Goal: Use online tool/utility: Use online tool/utility

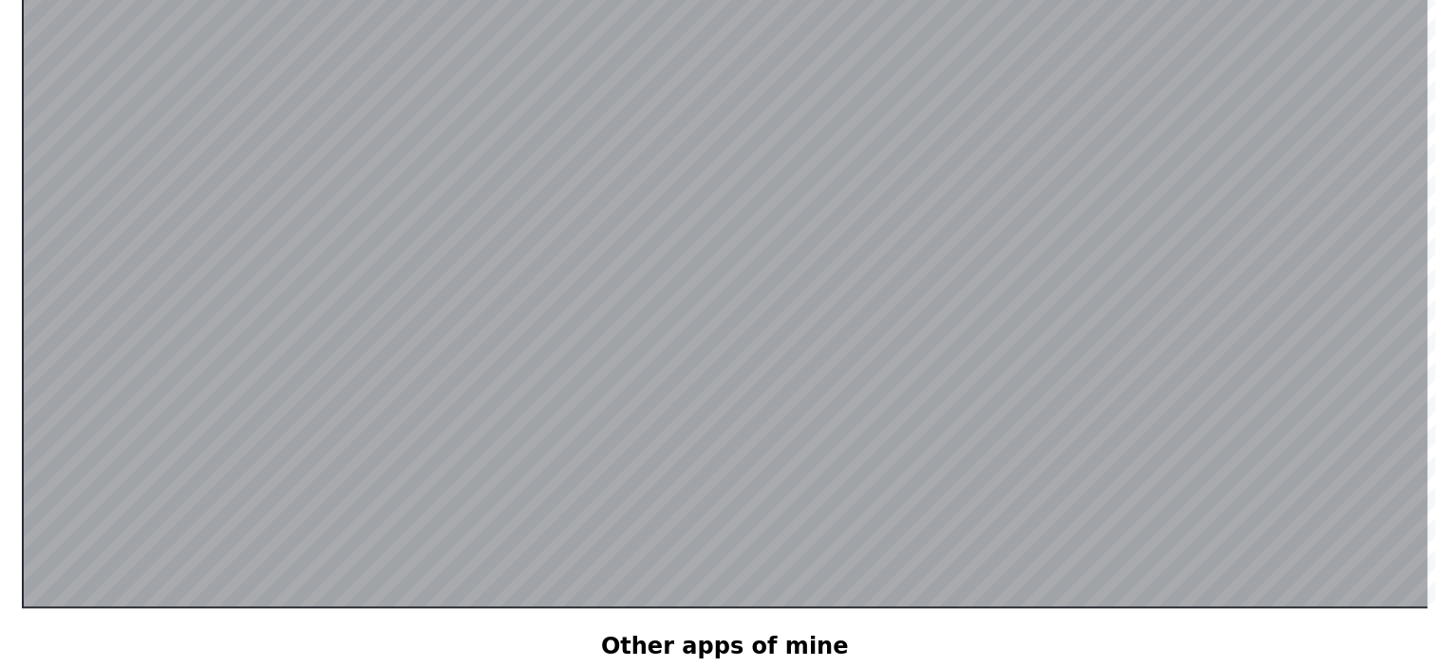
scroll to position [463, 0]
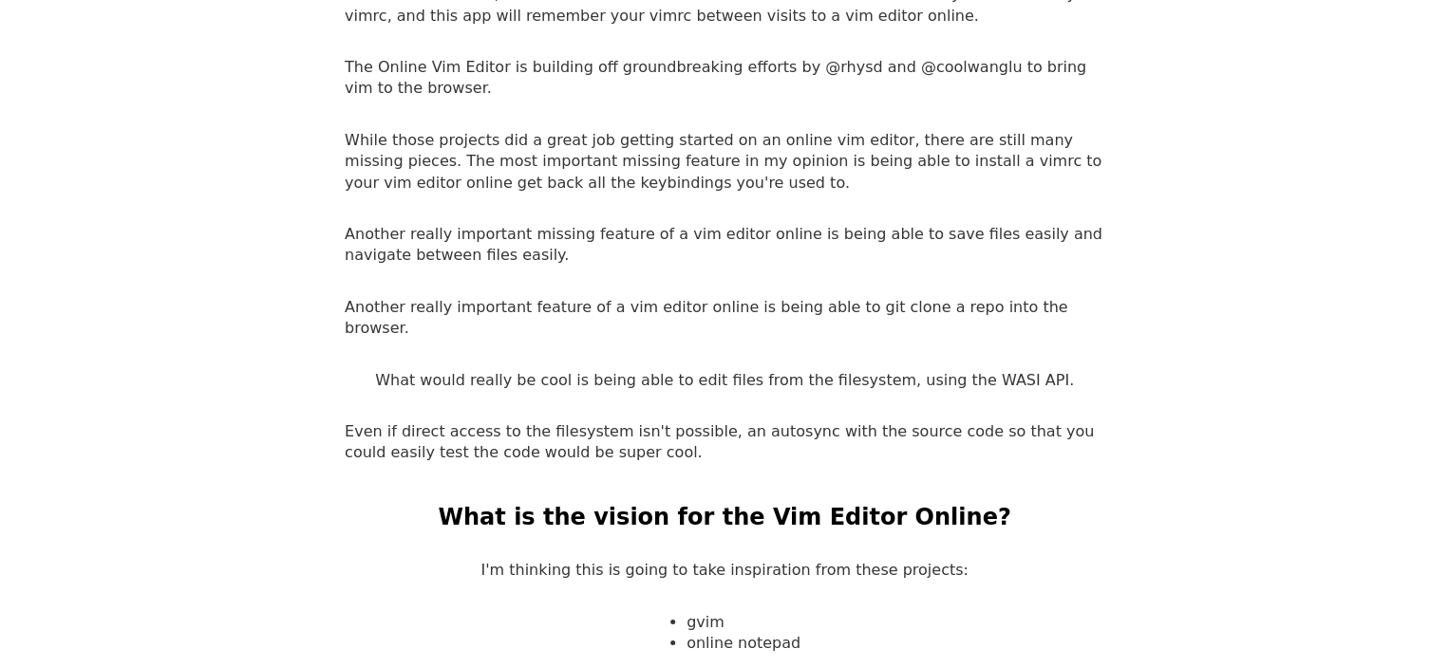
scroll to position [2742, 0]
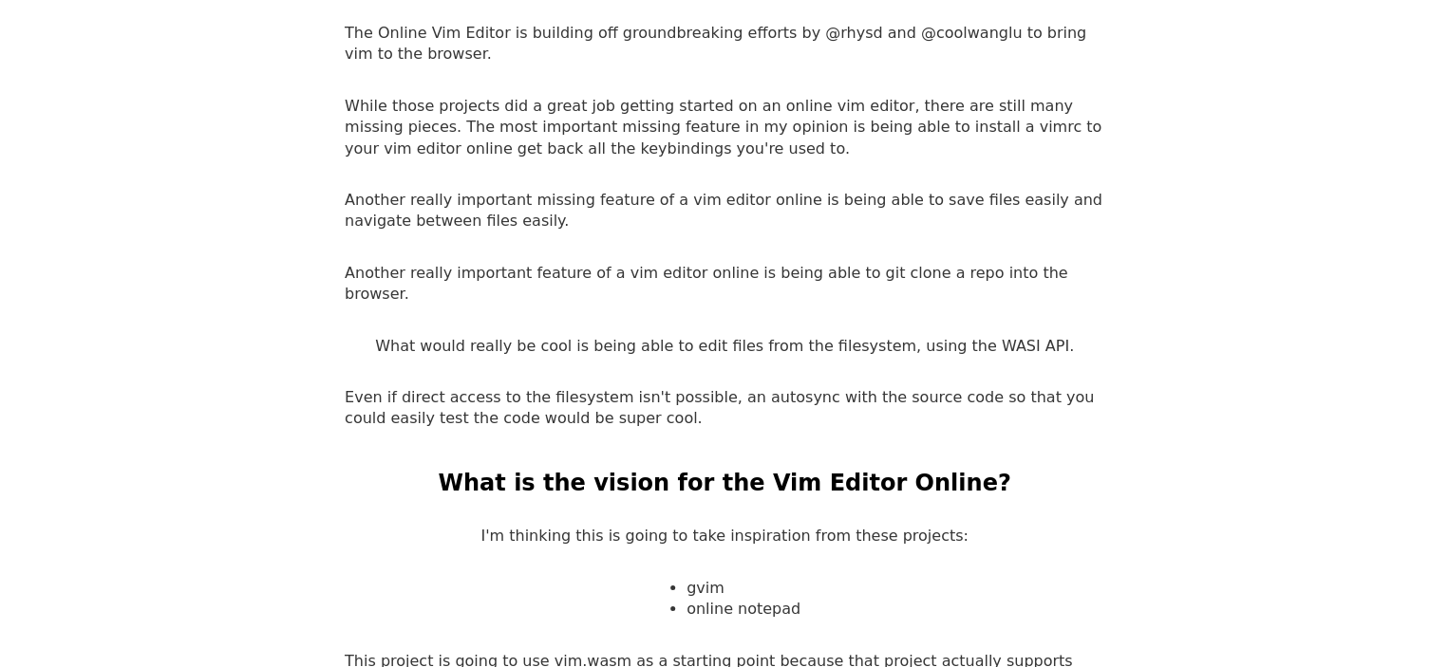
click at [539, 387] on p "Even if direct access to the filesystem isn't possible, an autosync with the so…" at bounding box center [725, 408] width 760 height 43
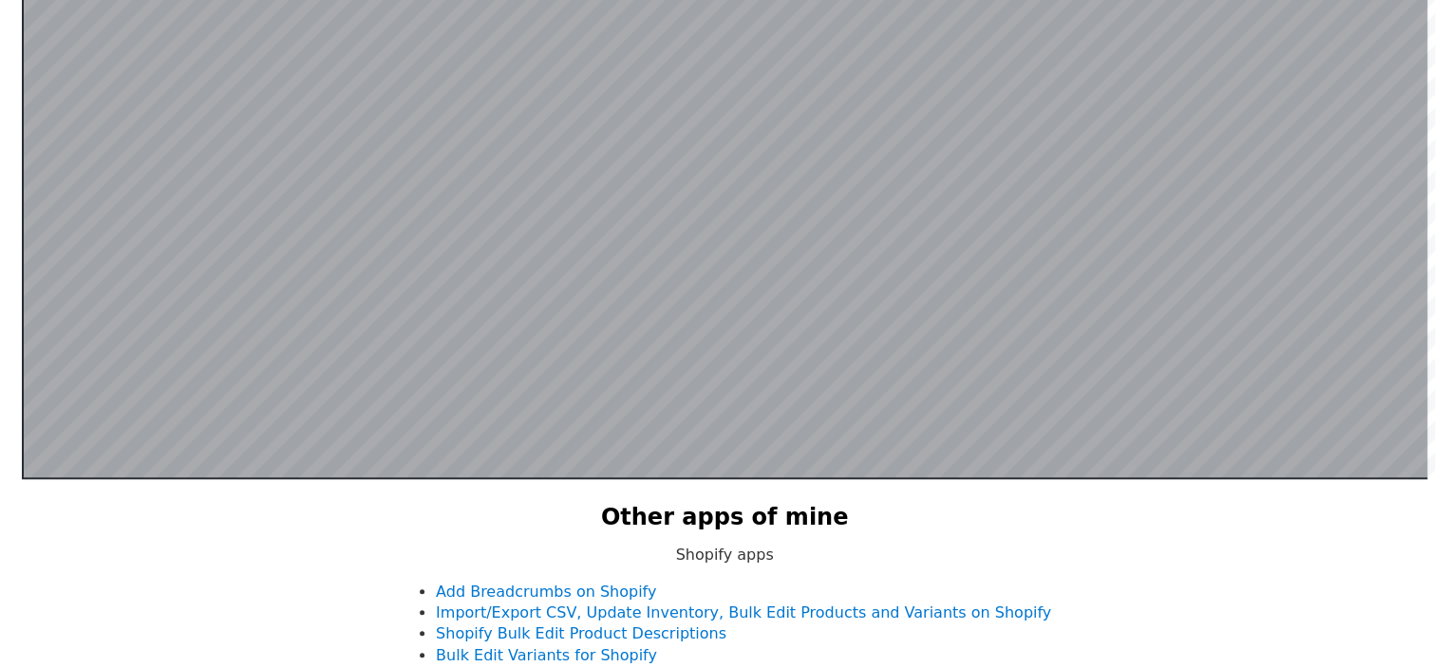
scroll to position [368, 0]
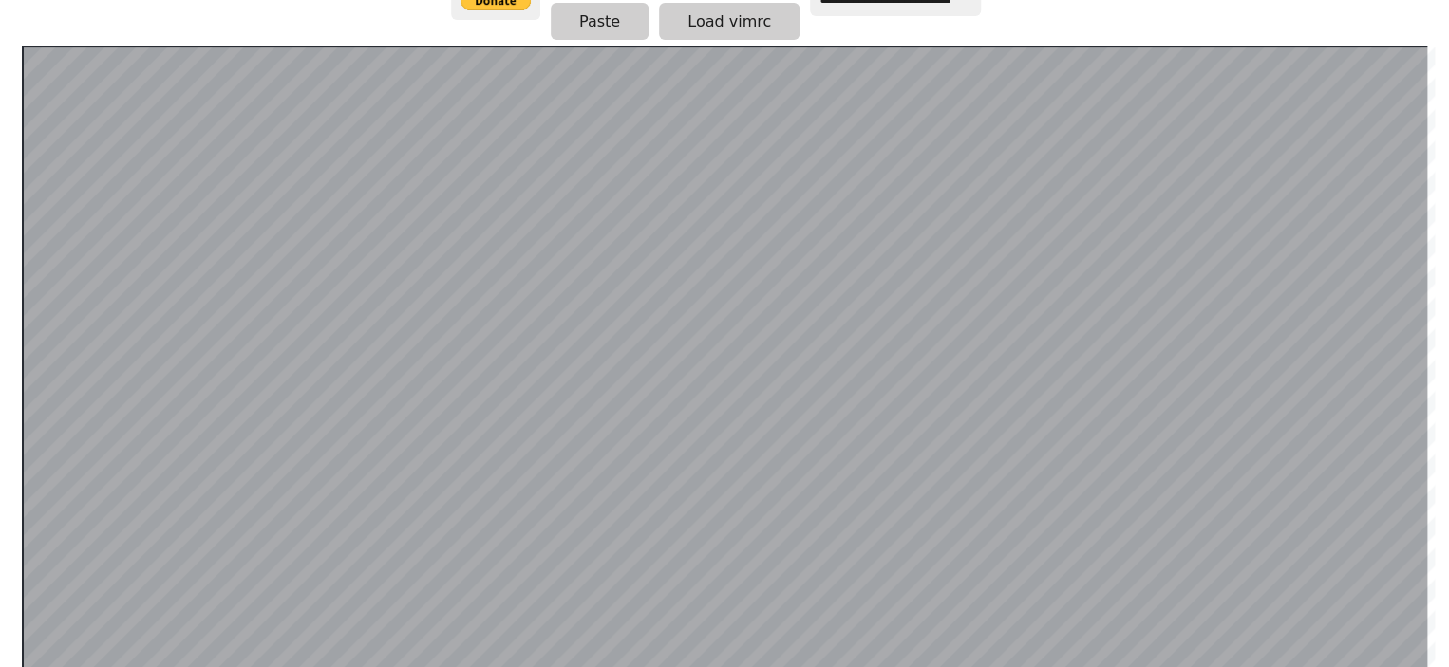
drag, startPoint x: 387, startPoint y: 13, endPoint x: 303, endPoint y: 3, distance: 85.1
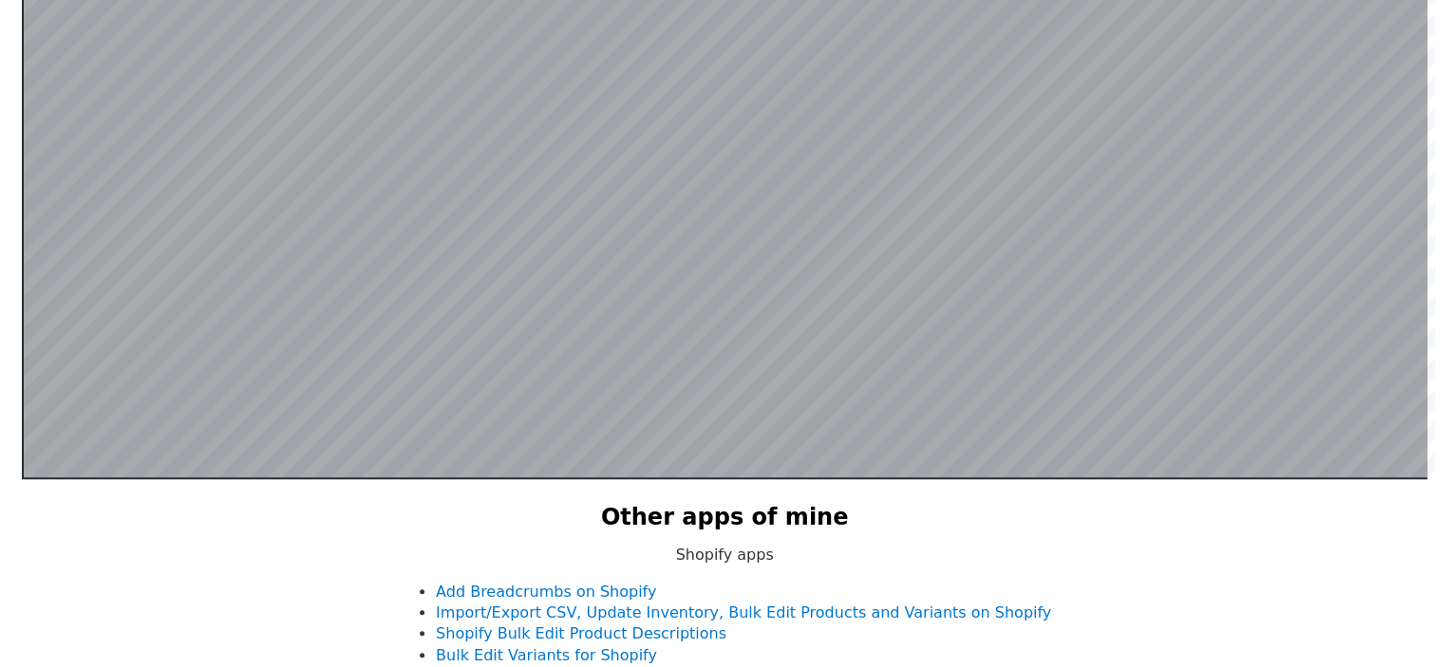
scroll to position [368, 0]
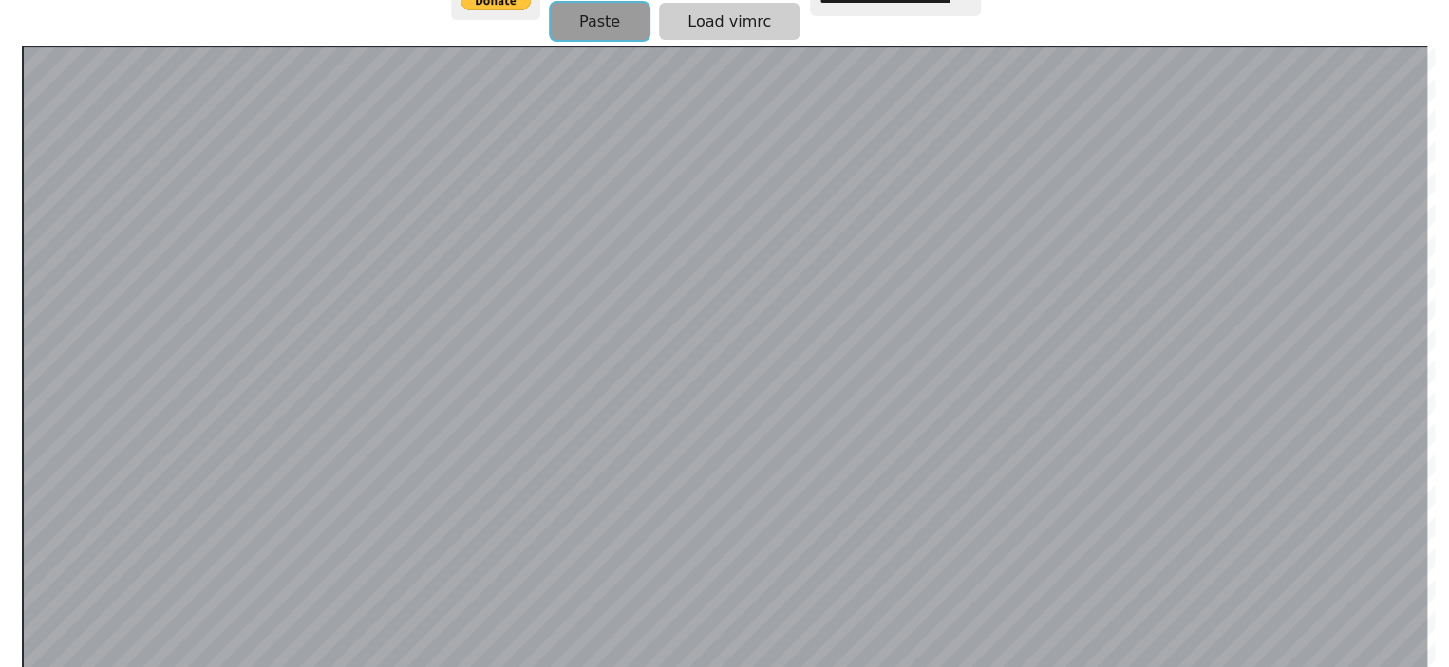
click at [630, 29] on button "Paste" at bounding box center [600, 21] width 98 height 37
click at [573, 30] on button "Paste" at bounding box center [600, 21] width 98 height 37
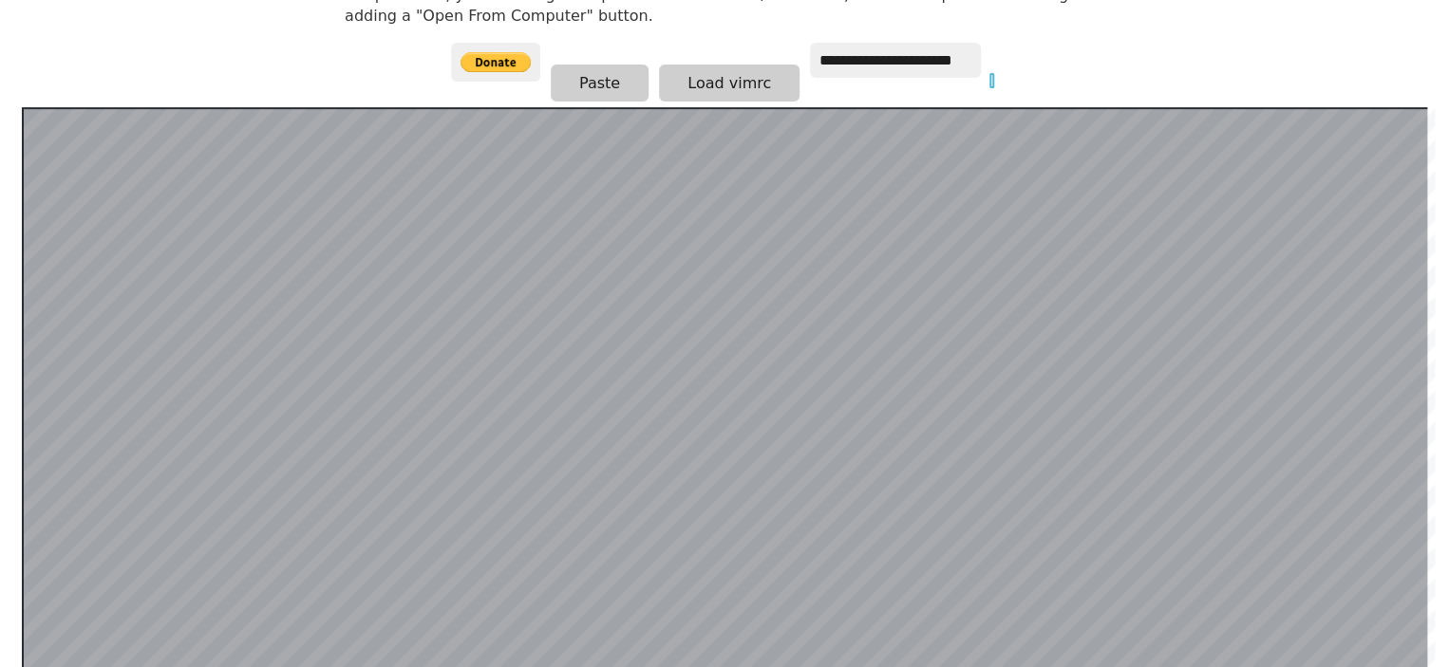
scroll to position [0, 0]
